Goal: Task Accomplishment & Management: Use online tool/utility

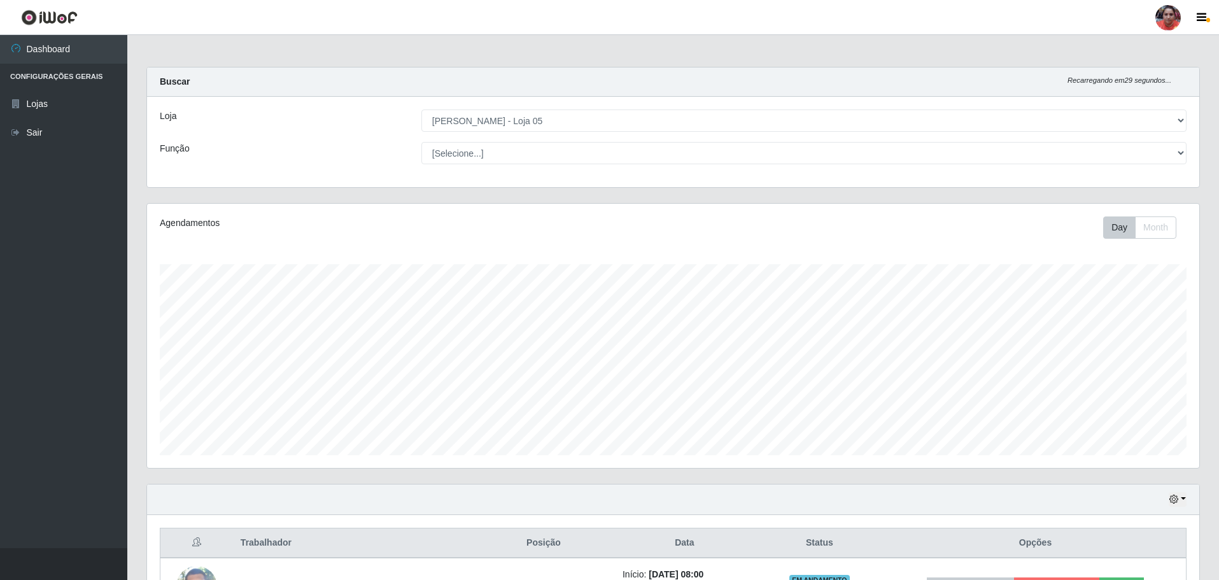
select select "252"
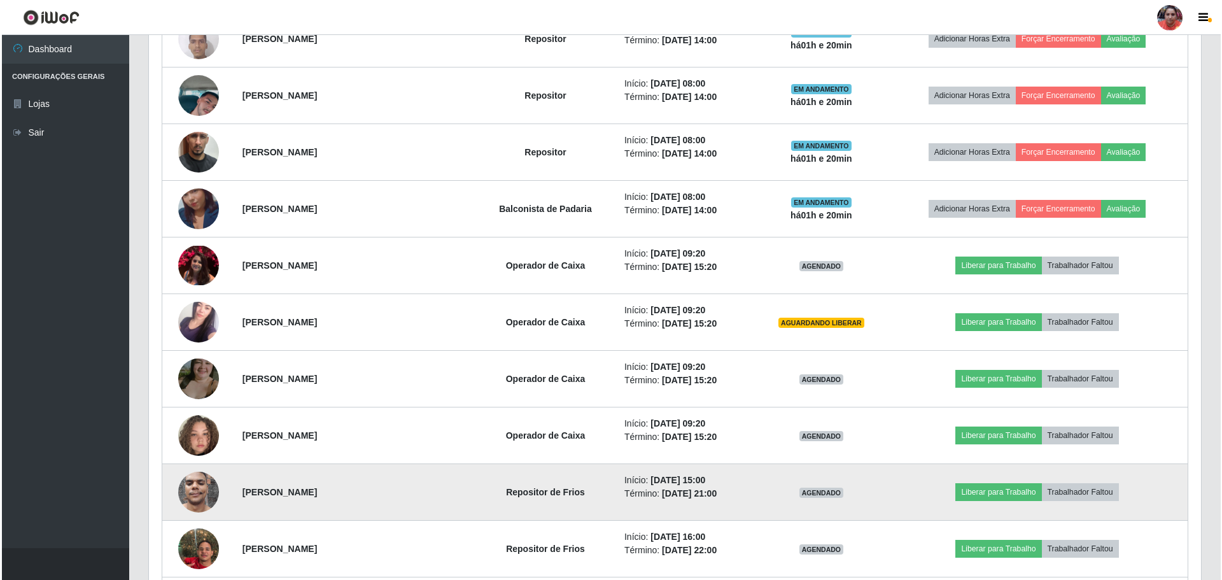
scroll to position [826, 0]
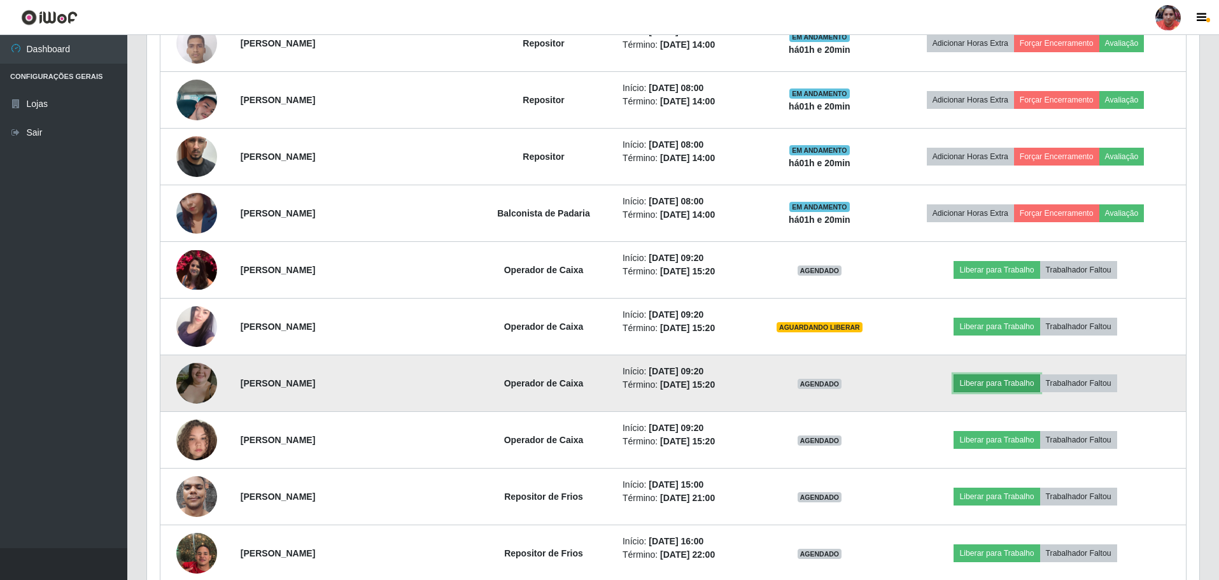
click at [988, 384] on button "Liberar para Trabalho" at bounding box center [996, 383] width 86 height 18
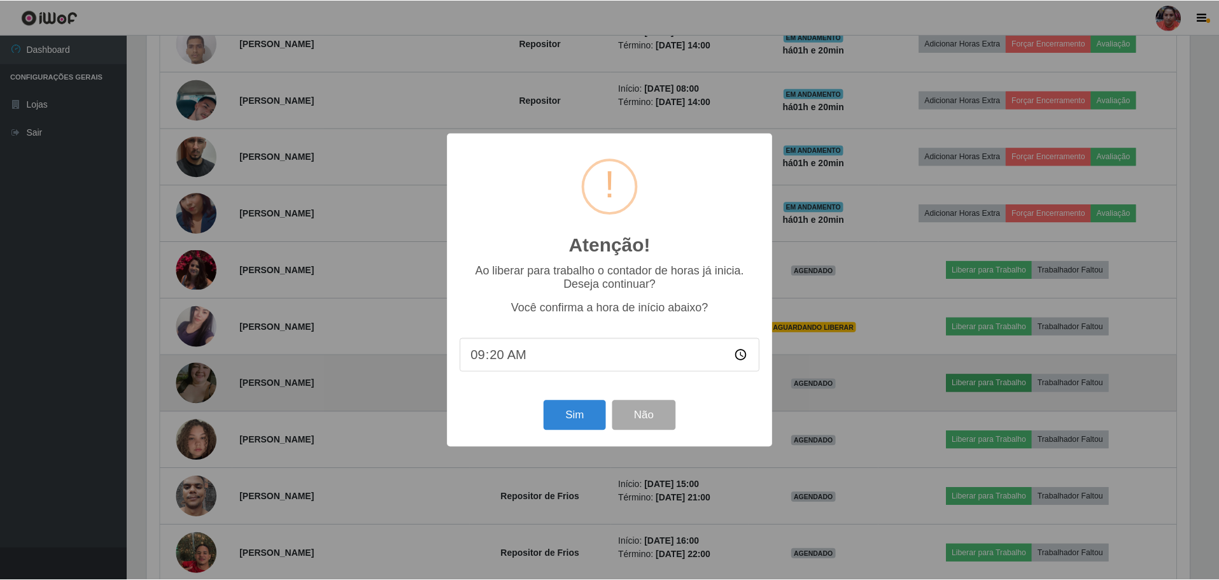
scroll to position [264, 1046]
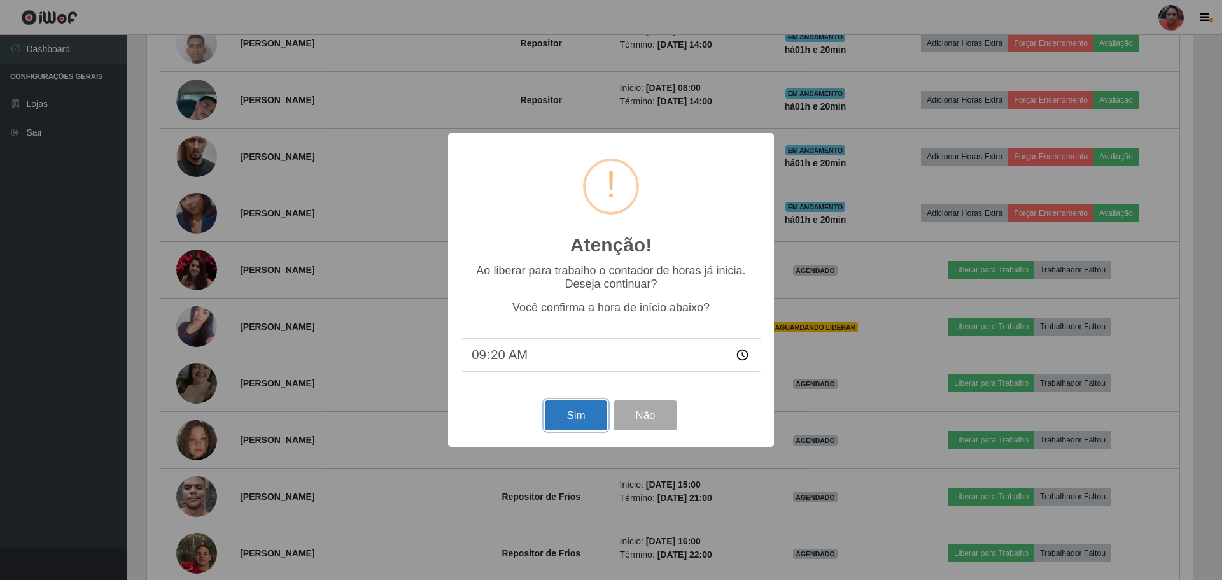
click at [591, 421] on button "Sim" at bounding box center [576, 415] width 62 height 30
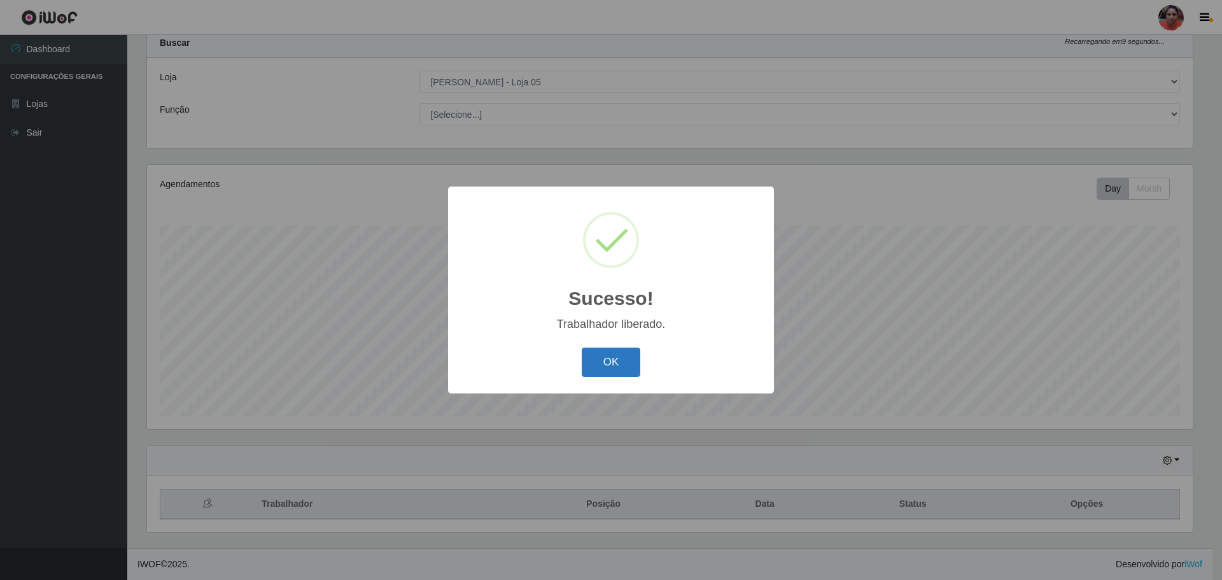
click at [604, 365] on button "OK" at bounding box center [611, 362] width 59 height 30
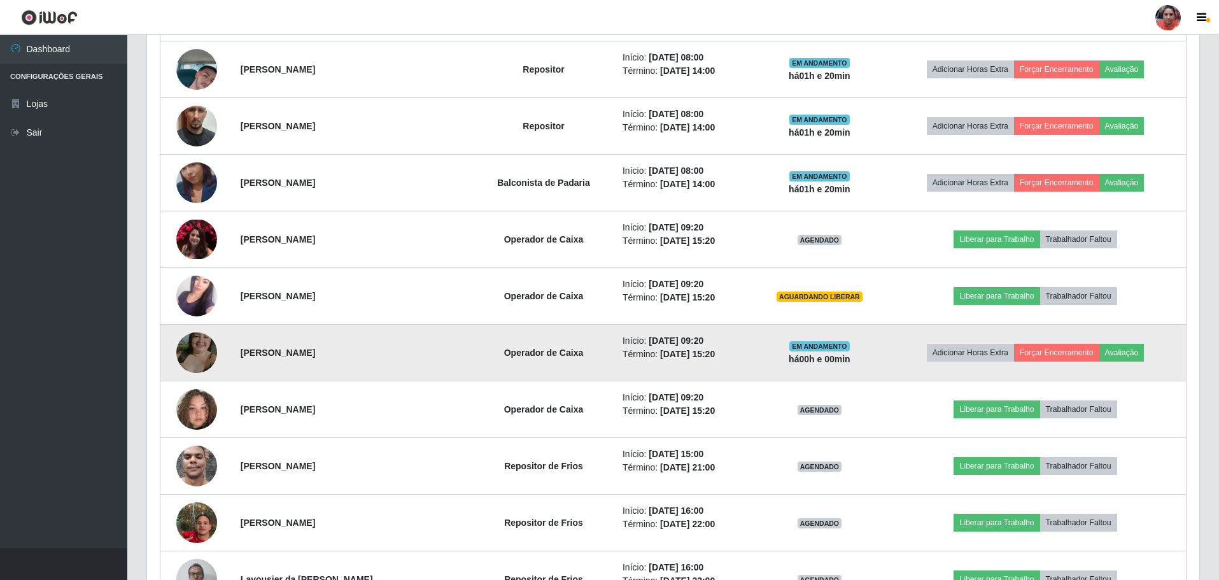
scroll to position [930, 0]
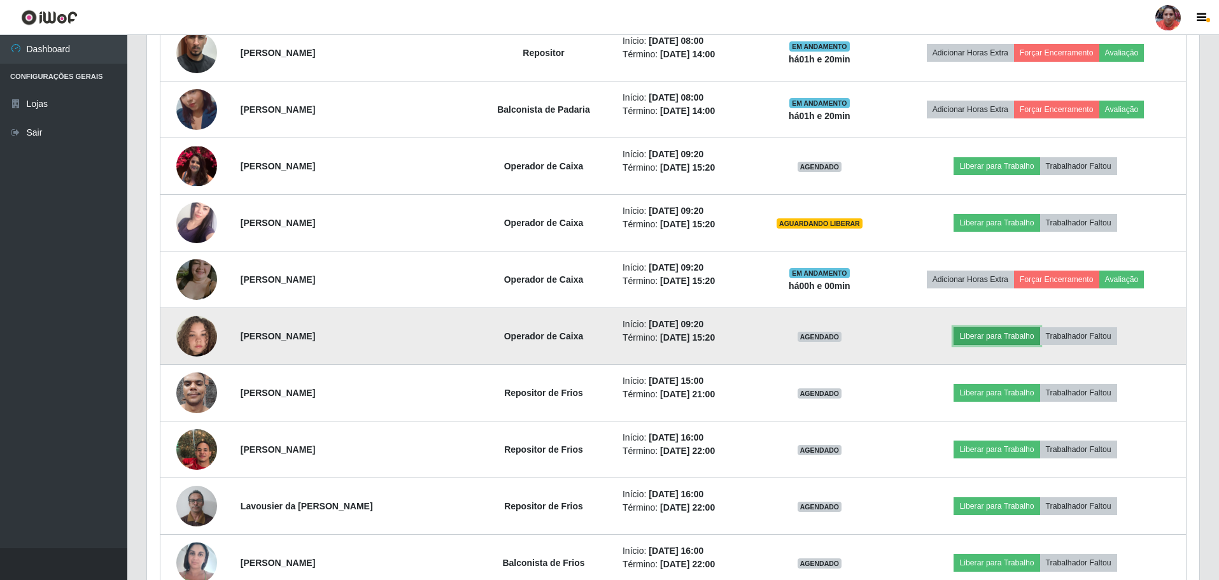
click at [988, 340] on button "Liberar para Trabalho" at bounding box center [996, 336] width 86 height 18
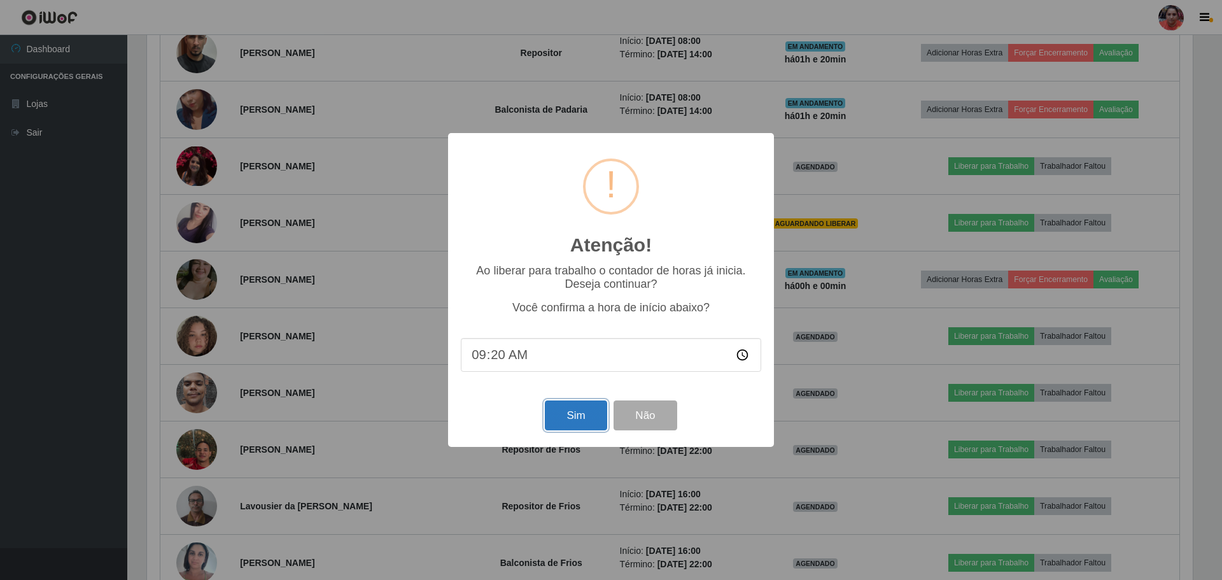
click at [577, 418] on button "Sim" at bounding box center [576, 415] width 62 height 30
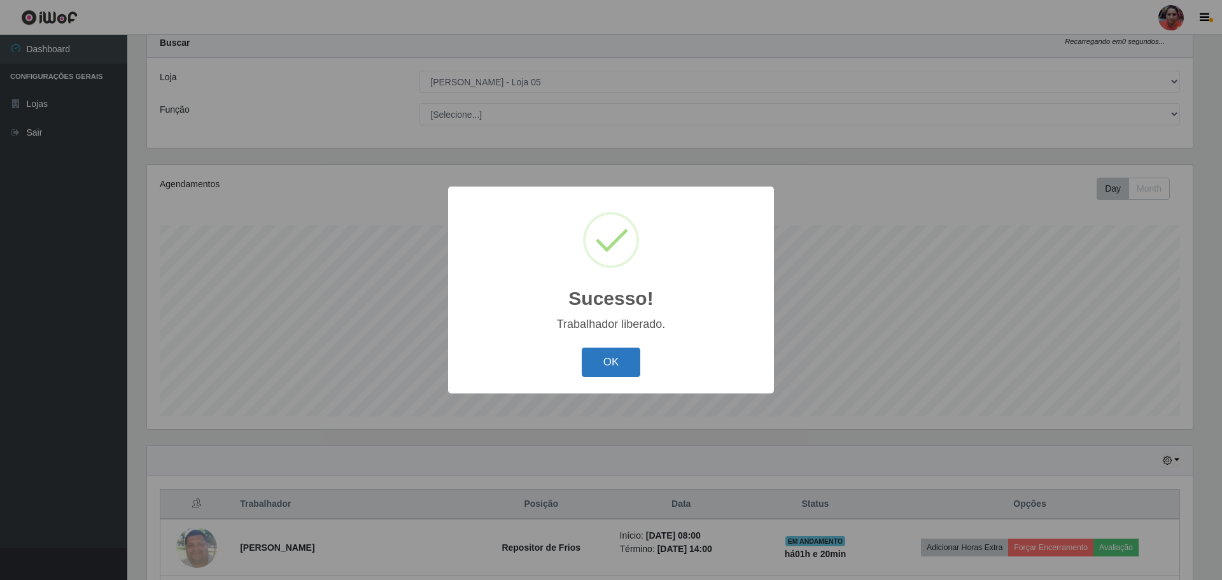
click at [608, 377] on div "OK Cancel" at bounding box center [611, 362] width 300 height 36
click at [612, 370] on button "OK" at bounding box center [611, 362] width 59 height 30
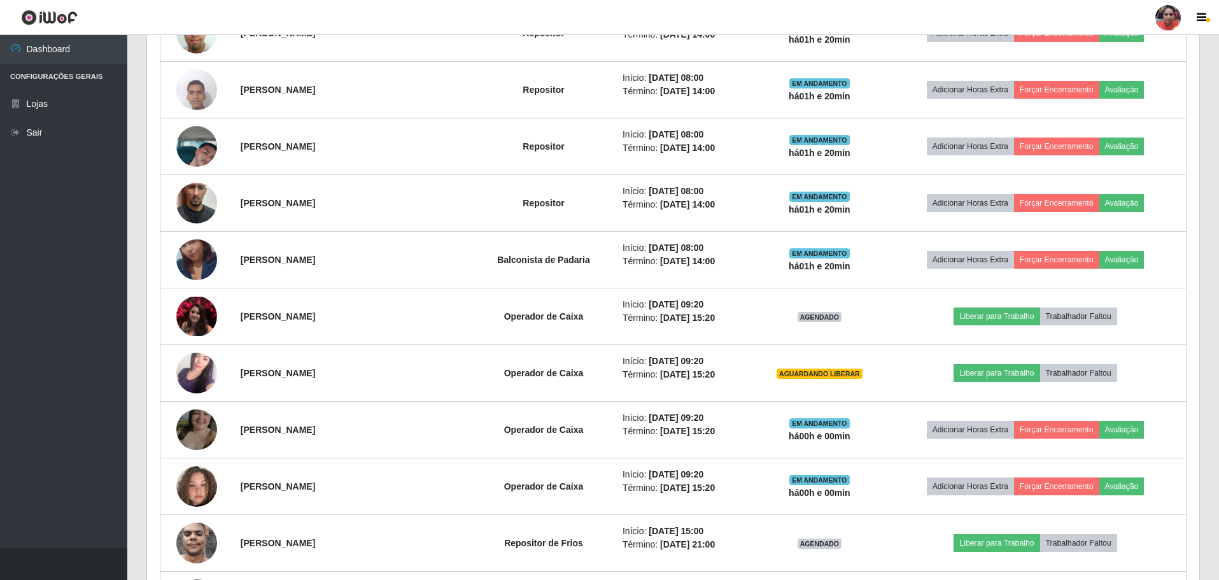
scroll to position [803, 0]
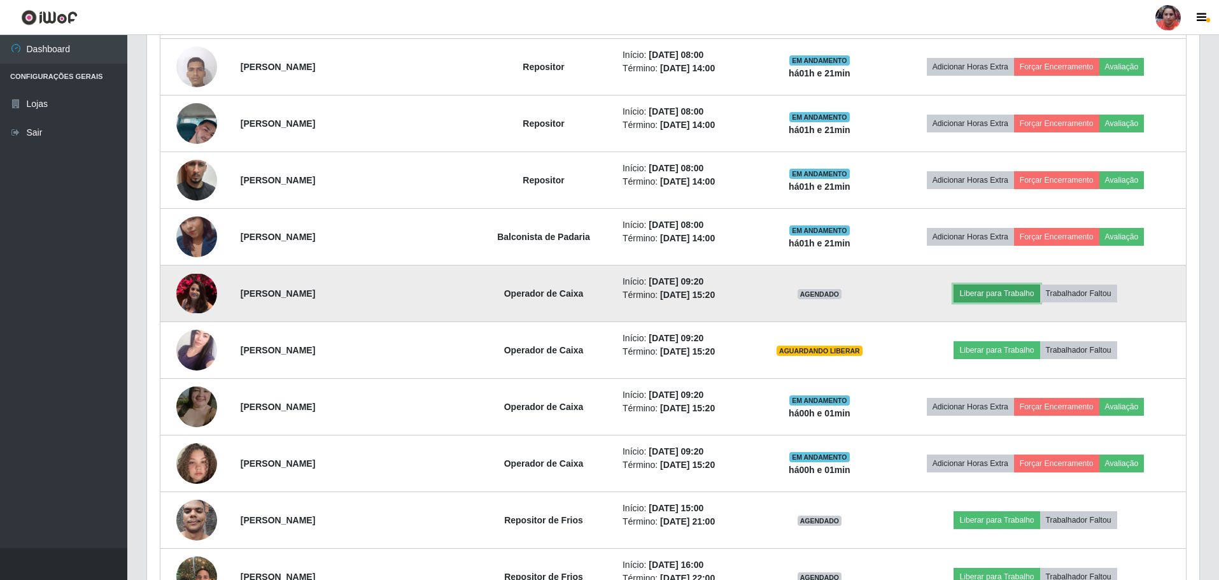
click at [975, 295] on button "Liberar para Trabalho" at bounding box center [996, 293] width 86 height 18
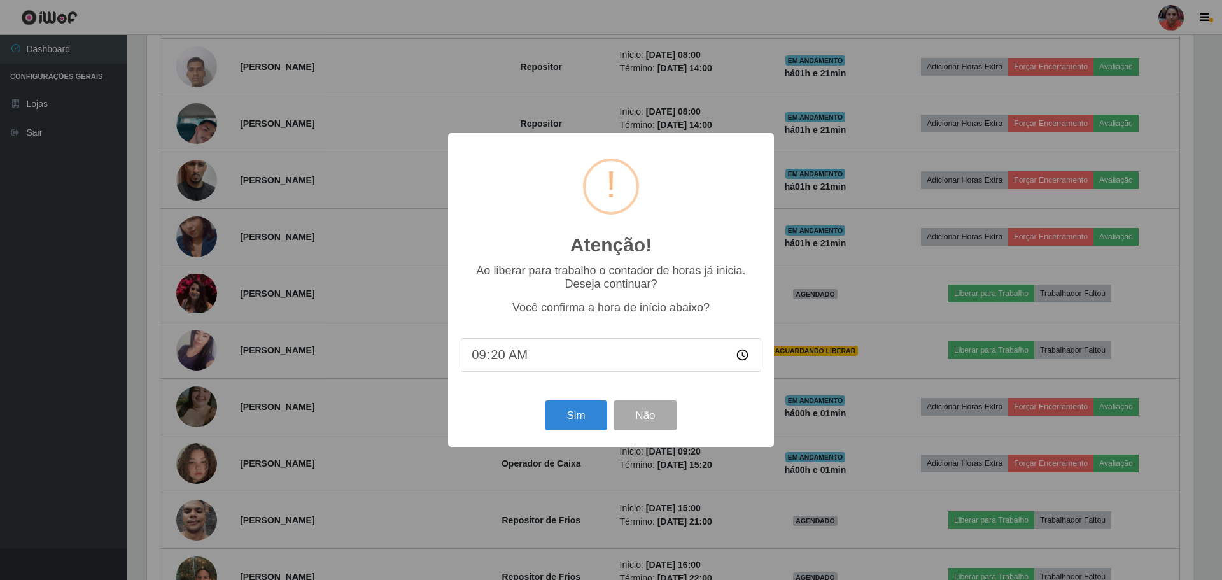
click at [544, 416] on div "Sim Não" at bounding box center [611, 415] width 300 height 36
click at [551, 416] on button "Sim" at bounding box center [576, 415] width 62 height 30
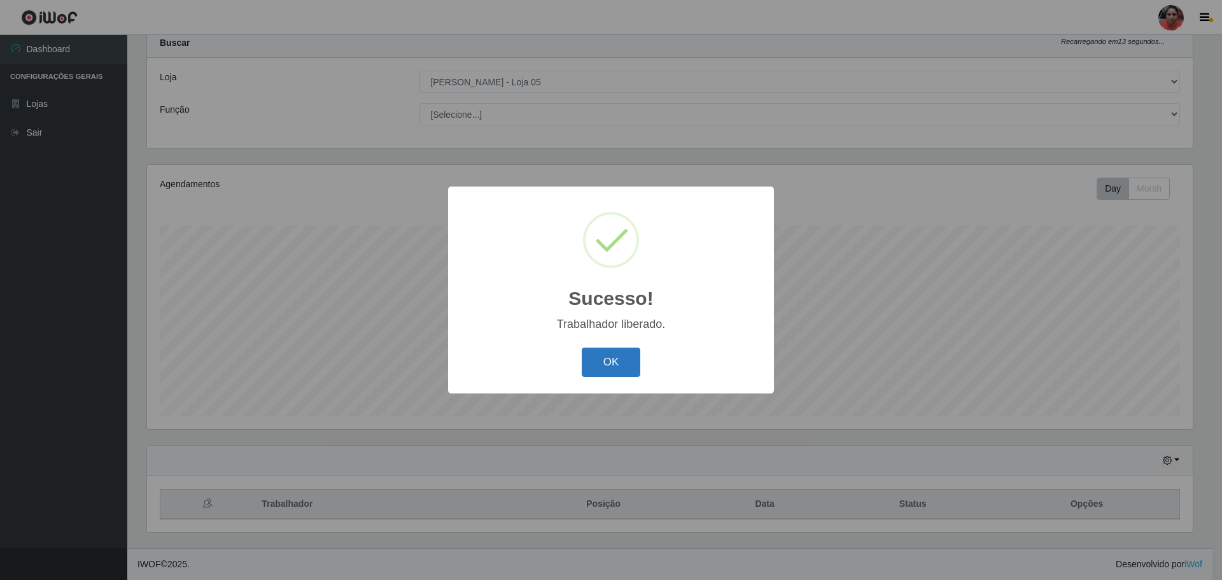
click at [630, 361] on button "OK" at bounding box center [611, 362] width 59 height 30
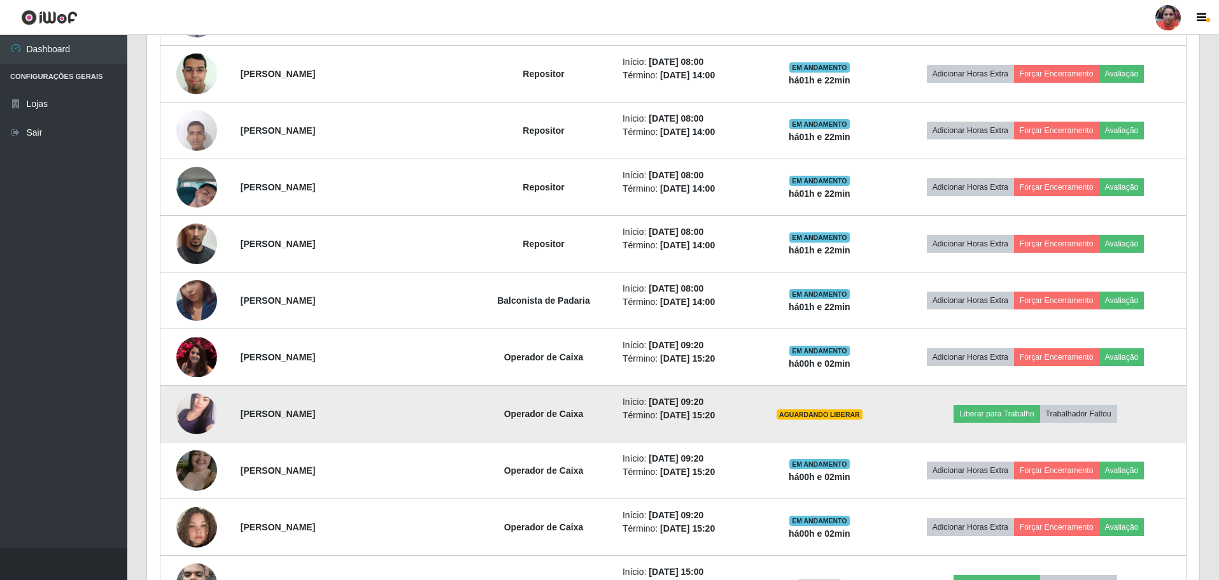
scroll to position [803, 0]
